Goal: Information Seeking & Learning: Learn about a topic

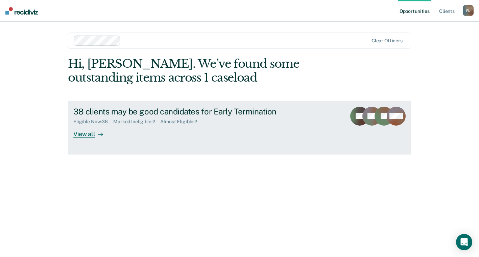
click at [84, 131] on div "View all" at bounding box center [92, 130] width 38 height 13
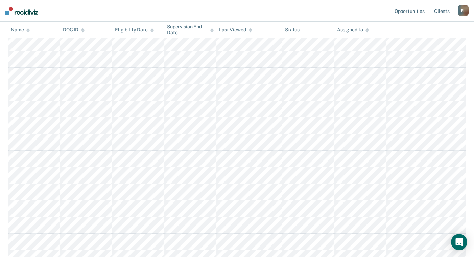
scroll to position [278, 0]
